Goal: Communication & Community: Answer question/provide support

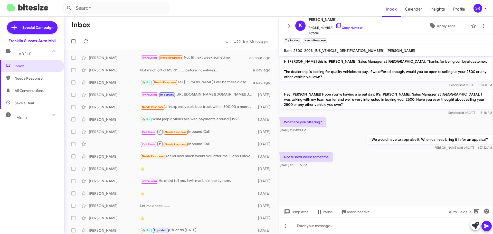
click at [19, 75] on span "Needs Response" at bounding box center [32, 78] width 64 height 12
type input "in:needs-response"
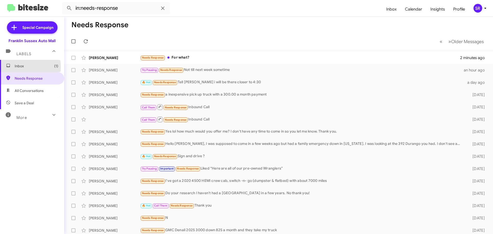
click at [20, 67] on span "Inbox (1)" at bounding box center [37, 65] width 44 height 5
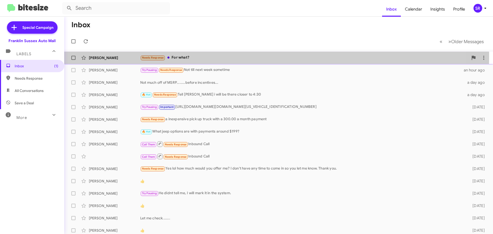
click at [184, 56] on div "Needs Response For what?" at bounding box center [304, 58] width 328 height 6
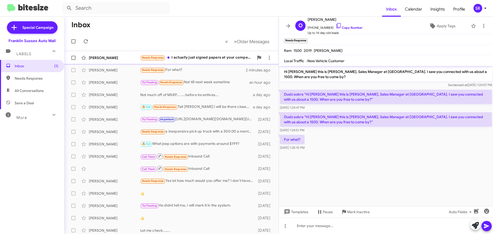
click at [200, 60] on div "Needs Response I actually just signed papers at your competitor in [GEOGRAPHIC_…" at bounding box center [197, 58] width 114 height 6
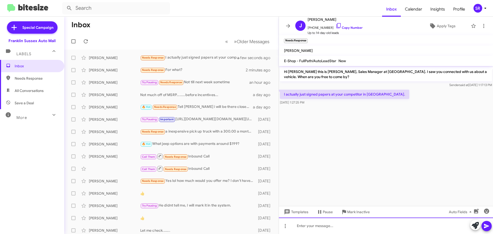
click at [344, 219] on div at bounding box center [386, 226] width 214 height 16
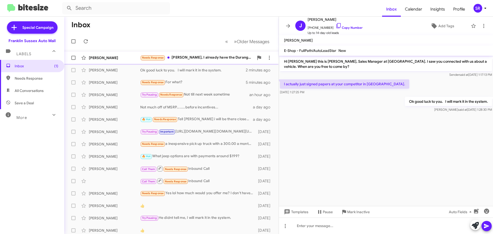
click at [204, 58] on div "Needs Response [PERSON_NAME], I already have the Durango. Kire was amazing!!!!" at bounding box center [197, 58] width 114 height 6
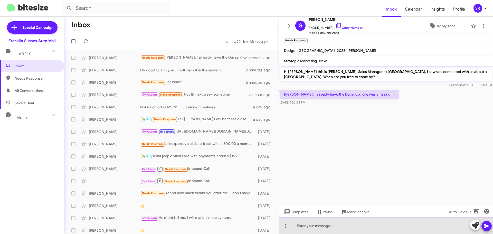
click at [309, 223] on div at bounding box center [386, 226] width 214 height 16
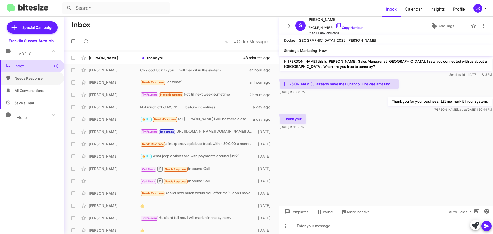
drag, startPoint x: 25, startPoint y: 80, endPoint x: 25, endPoint y: 70, distance: 9.8
click at [25, 80] on span "Needs Response" at bounding box center [37, 78] width 44 height 5
type input "in:needs-response"
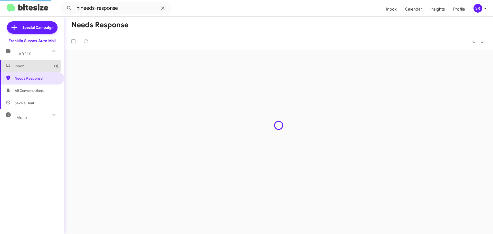
click at [24, 65] on span "Inbox (1)" at bounding box center [37, 65] width 44 height 5
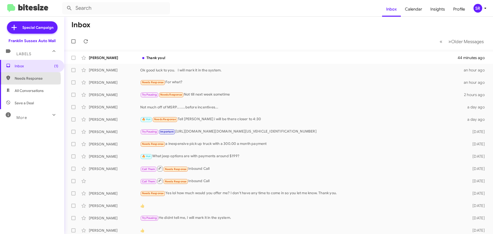
click at [22, 79] on span "Needs Response" at bounding box center [37, 78] width 44 height 5
type input "in:needs-response"
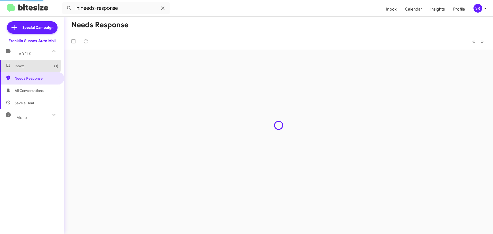
click at [22, 64] on span "Inbox (1)" at bounding box center [37, 65] width 44 height 5
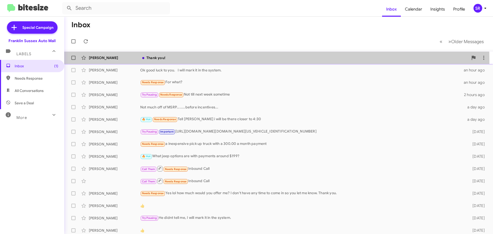
click at [166, 61] on div "[PERSON_NAME] Thank you! 44 minutes ago" at bounding box center [278, 58] width 421 height 10
